Goal: Complete application form: Complete application form

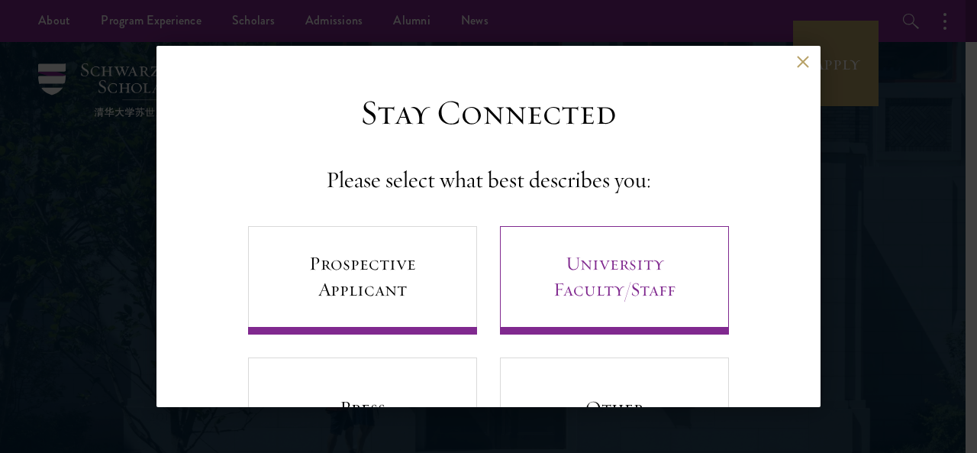
scroll to position [92, 0]
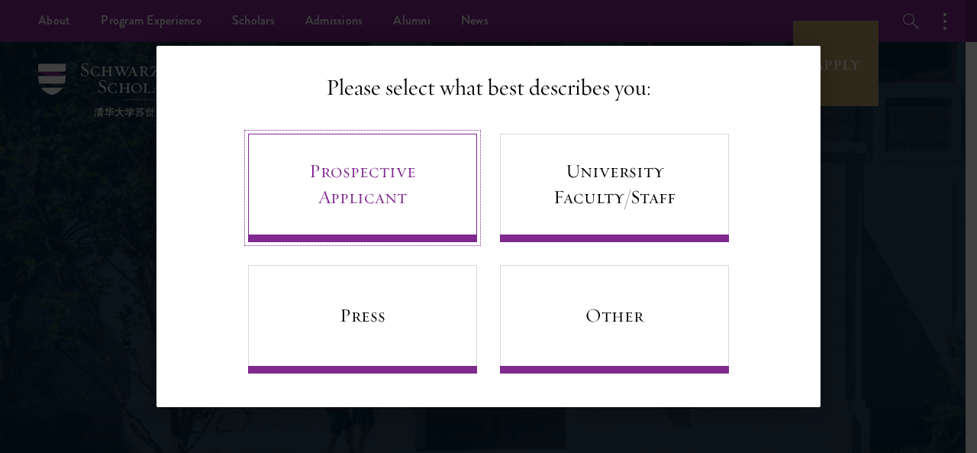
click at [298, 178] on link "Prospective Applicant" at bounding box center [362, 188] width 229 height 108
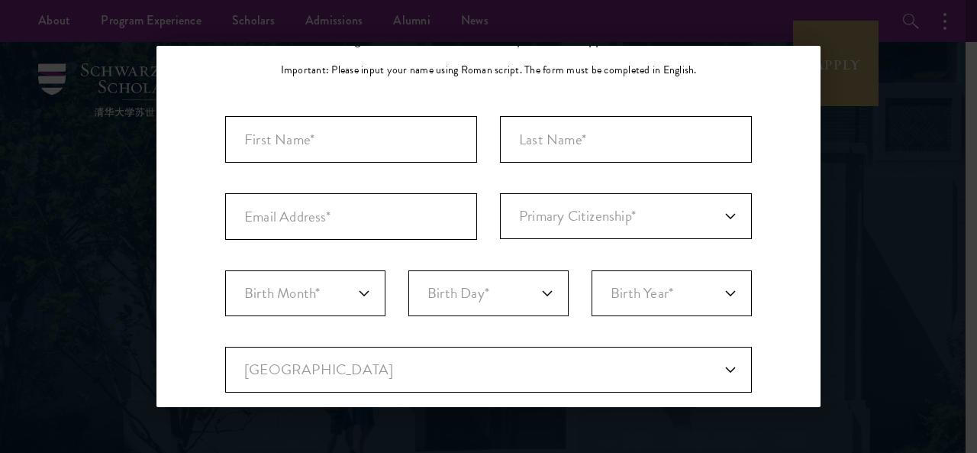
scroll to position [117, 0]
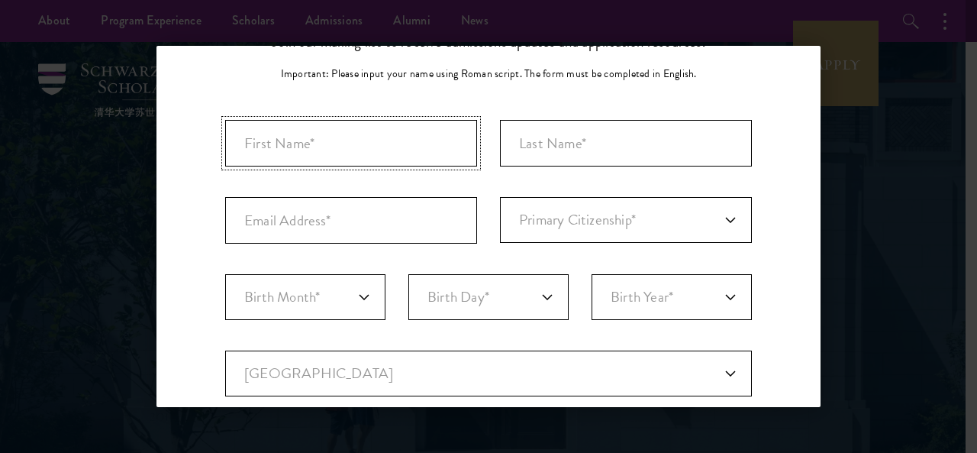
click at [328, 146] on input "First Name*" at bounding box center [351, 143] width 252 height 47
type input "Rabiya"
click at [523, 134] on input "Last Name (Family Name)*" at bounding box center [626, 143] width 252 height 47
type input "Gulzar"
click at [380, 222] on input "Email Address*" at bounding box center [351, 220] width 252 height 47
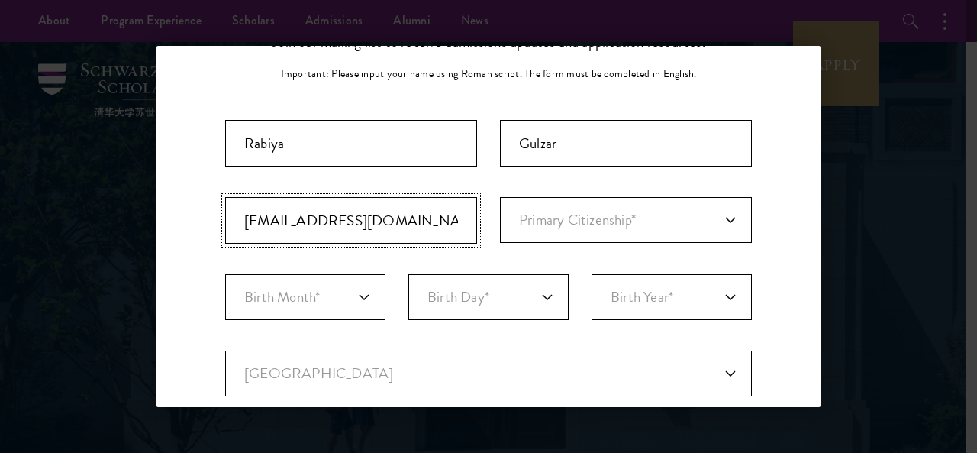
type input "[EMAIL_ADDRESS][DOMAIN_NAME]"
click at [547, 220] on select "Primary Citizenship* [GEOGRAPHIC_DATA] [DEMOGRAPHIC_DATA] [DEMOGRAPHIC_DATA] [D…" at bounding box center [626, 220] width 252 height 46
select select "PK"
click at [500, 197] on select "Primary Citizenship* [GEOGRAPHIC_DATA] [DEMOGRAPHIC_DATA] [DEMOGRAPHIC_DATA] [D…" at bounding box center [626, 220] width 252 height 46
click at [336, 293] on select "Birth Month* January February March April May June July August September Octobe…" at bounding box center [305, 297] width 160 height 46
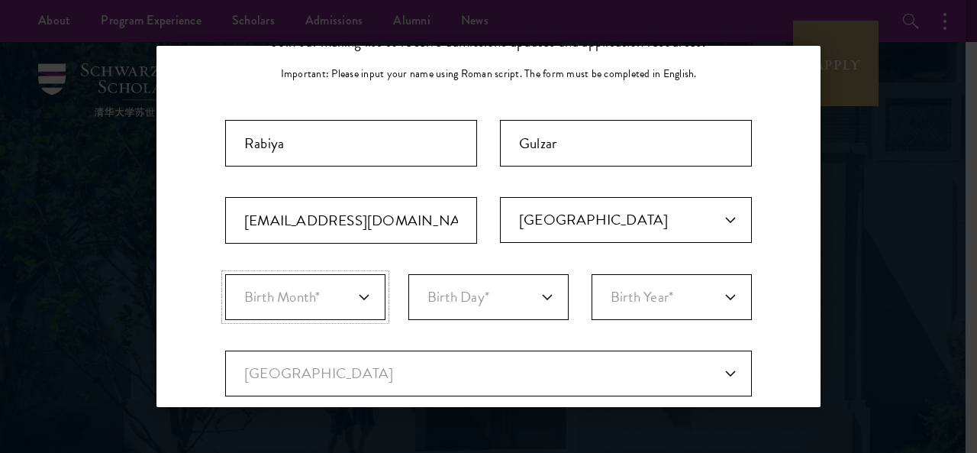
select select "08"
click at [225, 274] on select "Birth Month* January February March April May June July August September Octobe…" at bounding box center [305, 297] width 160 height 46
click at [536, 295] on select "Birth Day* 1 2 3 4 5 6 7 8 9 10 11 12 13 14 15 16 17 18 19 20 21 22 23 24 25 26…" at bounding box center [489, 297] width 160 height 46
select select "14"
click at [409, 274] on select "Birth Day* 1 2 3 4 5 6 7 8 9 10 11 12 13 14 15 16 17 18 19 20 21 22 23 24 25 26…" at bounding box center [489, 297] width 160 height 46
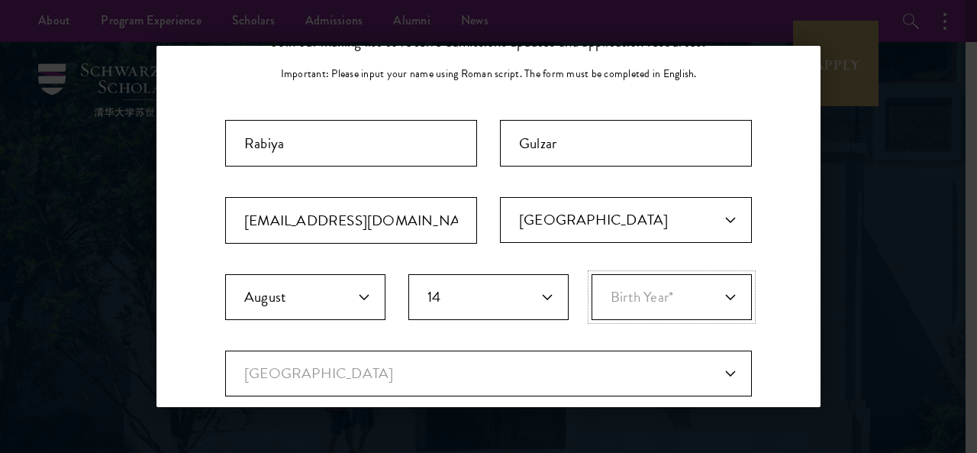
click at [678, 302] on select "Birth Year* [DEMOGRAPHIC_DATA] [DEMOGRAPHIC_DATA] [DEMOGRAPHIC_DATA] [DEMOGRAPH…" at bounding box center [672, 297] width 160 height 46
select select "2003"
click at [592, 274] on select "Birth Year* [DEMOGRAPHIC_DATA] [DEMOGRAPHIC_DATA] [DEMOGRAPHIC_DATA] [DEMOGRAPH…" at bounding box center [672, 297] width 160 height 46
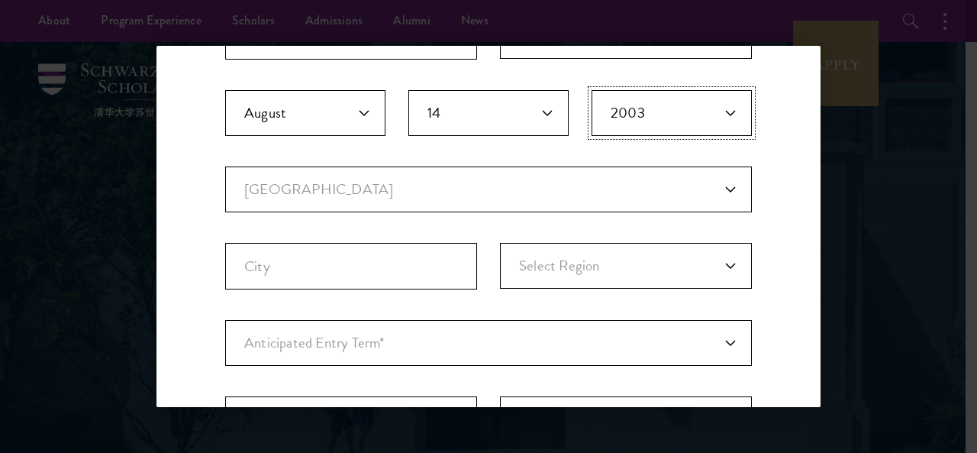
scroll to position [302, 0]
click at [658, 177] on select "Current Country [GEOGRAPHIC_DATA] [GEOGRAPHIC_DATA] [GEOGRAPHIC_DATA] [GEOGRAPH…" at bounding box center [488, 189] width 527 height 46
select select "PK"
click at [225, 166] on select "Current Country [GEOGRAPHIC_DATA] [GEOGRAPHIC_DATA] [GEOGRAPHIC_DATA] [GEOGRAPH…" at bounding box center [488, 189] width 527 height 46
select select
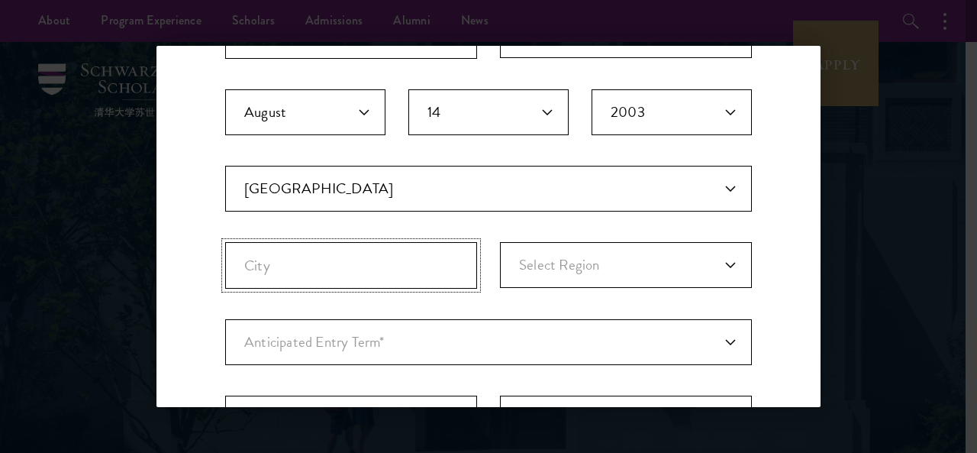
click at [403, 273] on input "City" at bounding box center [351, 265] width 252 height 47
type input "Qasba Gujrat"
click at [560, 257] on select "Select Region Azad [GEOGRAPHIC_DATA] [GEOGRAPHIC_DATA] Federally Administered T…" at bounding box center [626, 265] width 252 height 46
select select "[GEOGRAPHIC_DATA]"
click at [500, 242] on select "Select Region Azad [GEOGRAPHIC_DATA] [GEOGRAPHIC_DATA] Federally Administered T…" at bounding box center [626, 265] width 252 height 46
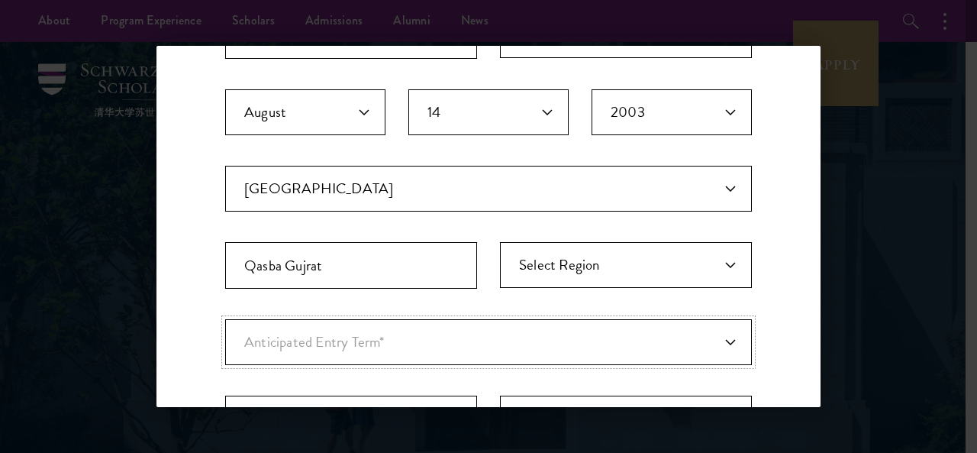
click at [375, 329] on select "Anticipated Entry Term* [DATE] (Application opens [DATE]) Just Exploring" at bounding box center [488, 342] width 527 height 46
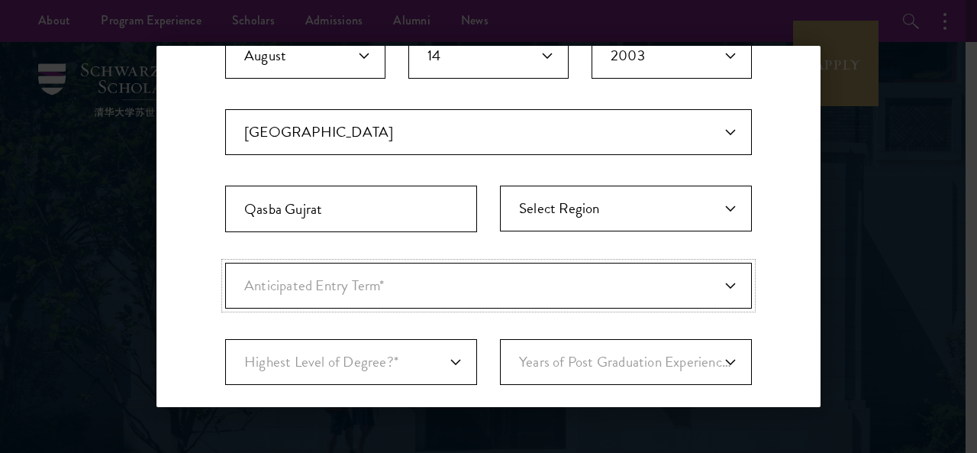
scroll to position [392, 0]
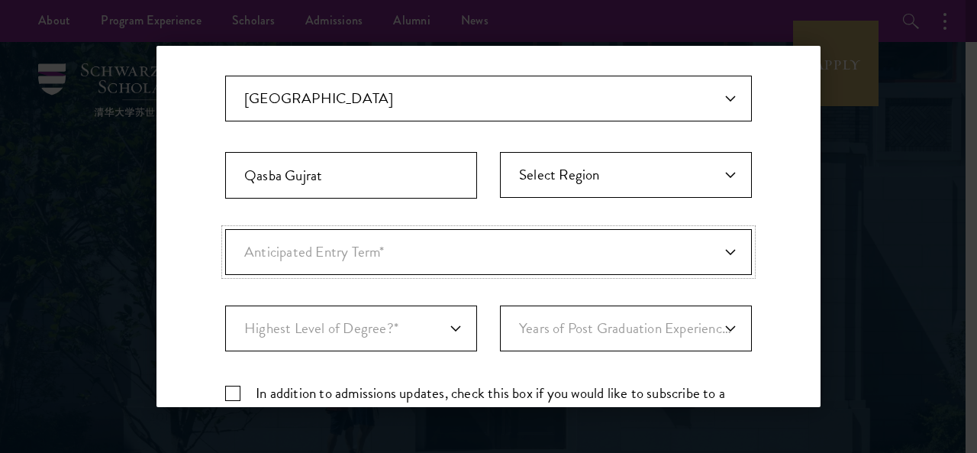
click at [465, 244] on select "Anticipated Entry Term* [DATE] (Application opens [DATE]) Just Exploring" at bounding box center [488, 252] width 527 height 46
select select "e64b8ab3-eabb-4867-96d5-7e6b4840665f"
click at [225, 229] on select "Anticipated Entry Term* [DATE] (Application opens [DATE]) Just Exploring" at bounding box center [488, 252] width 527 height 46
click at [458, 314] on select "Highest Level of Degree?* PHD Bachelor's Master's Current Undergraduate Student" at bounding box center [351, 328] width 252 height 46
select select "baef124f-e103-44b1-8ca6-5d0669438e44"
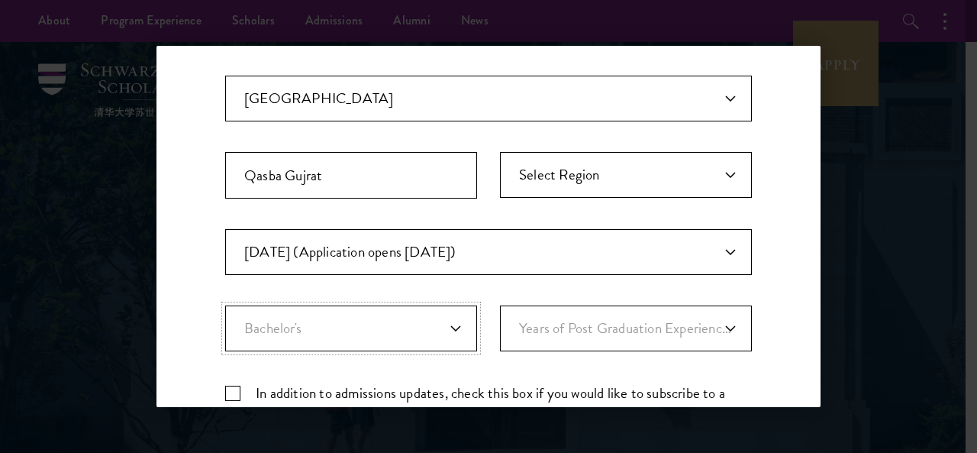
click at [225, 305] on select "Highest Level of Degree?* PHD Bachelor's Master's Current Undergraduate Student" at bounding box center [351, 328] width 252 height 46
click at [589, 317] on select "Years of Post Graduation Experience?* 1 2 3 4 5 6 7 8 9 10" at bounding box center [626, 328] width 252 height 46
click at [568, 315] on select "Years of Post Graduation Experience?* 1 2 3 4 5 6 7 8 9 10" at bounding box center [626, 328] width 252 height 46
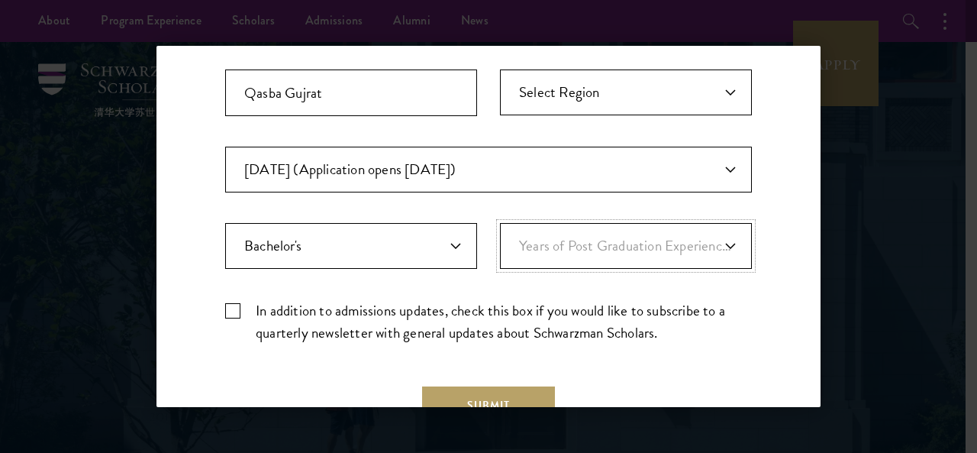
scroll to position [497, 0]
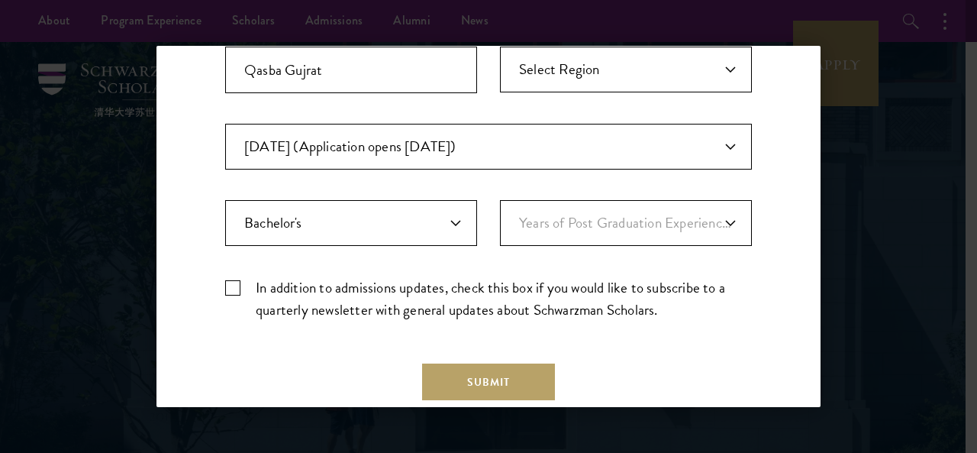
click at [228, 284] on label "In addition to admissions updates, check this box if you would like to subscrib…" at bounding box center [488, 298] width 527 height 44
click at [228, 284] on input "In addition to admissions updates, check this box if you would like to subscrib…" at bounding box center [488, 281] width 527 height 10
checkbox input "true"
click at [442, 369] on button "Submit" at bounding box center [488, 381] width 133 height 37
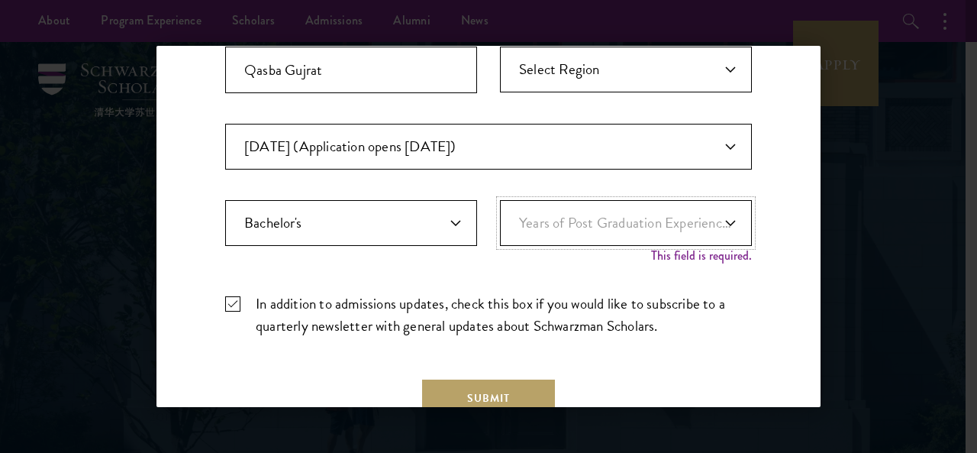
click at [687, 218] on select "Years of Post Graduation Experience?* 1 2 3 4 5 6 7 8 9 10" at bounding box center [626, 223] width 252 height 46
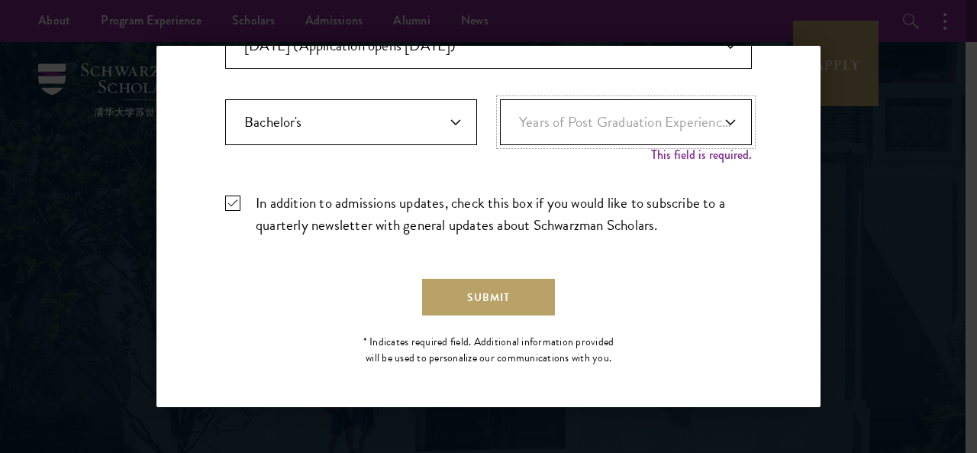
click at [625, 128] on select "Years of Post Graduation Experience?* 1 2 3 4 5 6 7 8 9 10" at bounding box center [626, 122] width 252 height 46
select select "1"
click at [500, 112] on select "Years of Post Graduation Experience?* 1 2 3 4 5 6 7 8 9 10" at bounding box center [626, 122] width 252 height 46
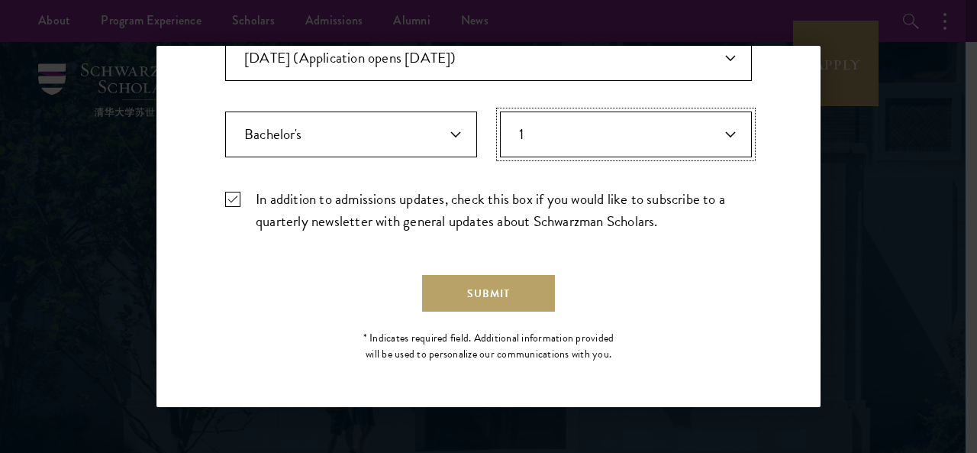
scroll to position [582, 0]
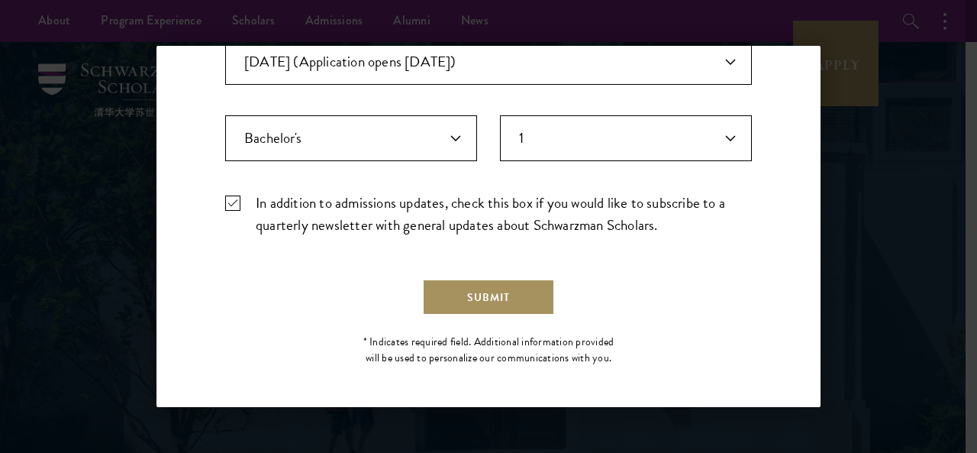
click at [493, 281] on button "Submit" at bounding box center [488, 297] width 133 height 37
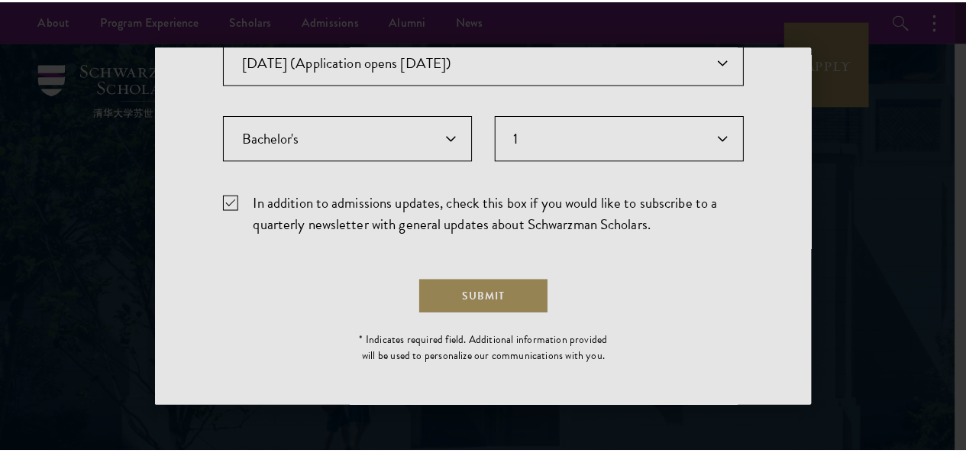
scroll to position [0, 0]
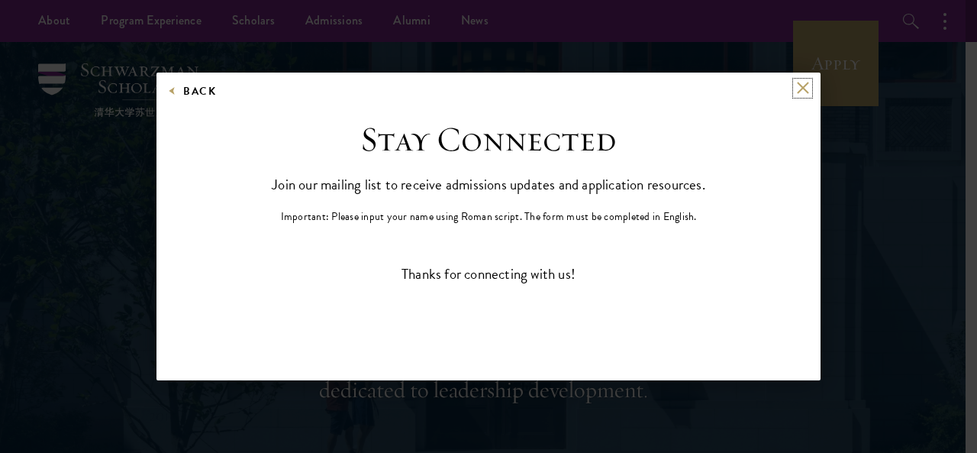
click at [806, 85] on button at bounding box center [802, 88] width 13 height 13
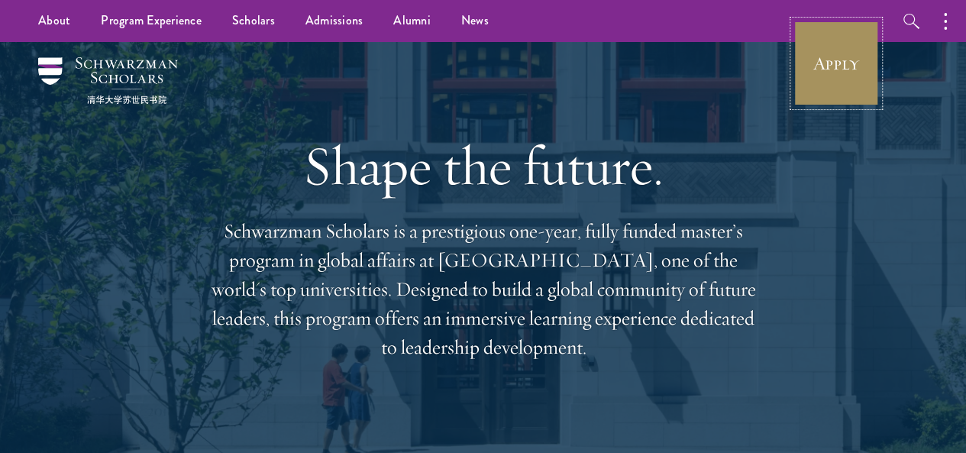
click at [838, 84] on link "Apply" at bounding box center [836, 64] width 86 height 86
